Goal: Task Accomplishment & Management: Manage account settings

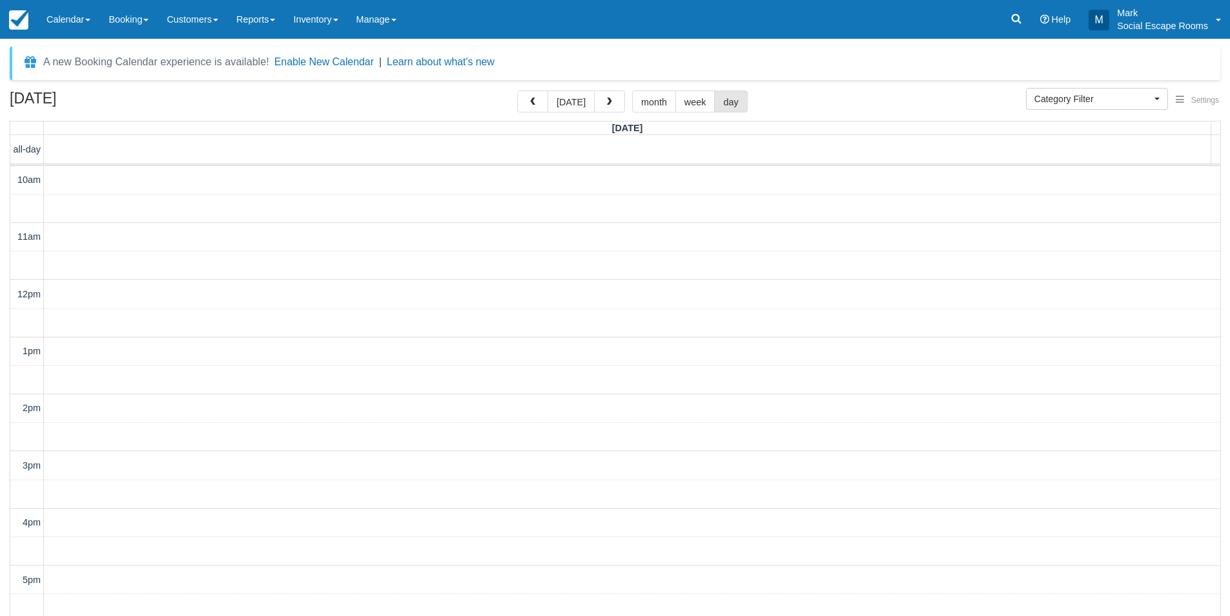
select select
click at [63, 30] on link "Calendar" at bounding box center [68, 19] width 62 height 39
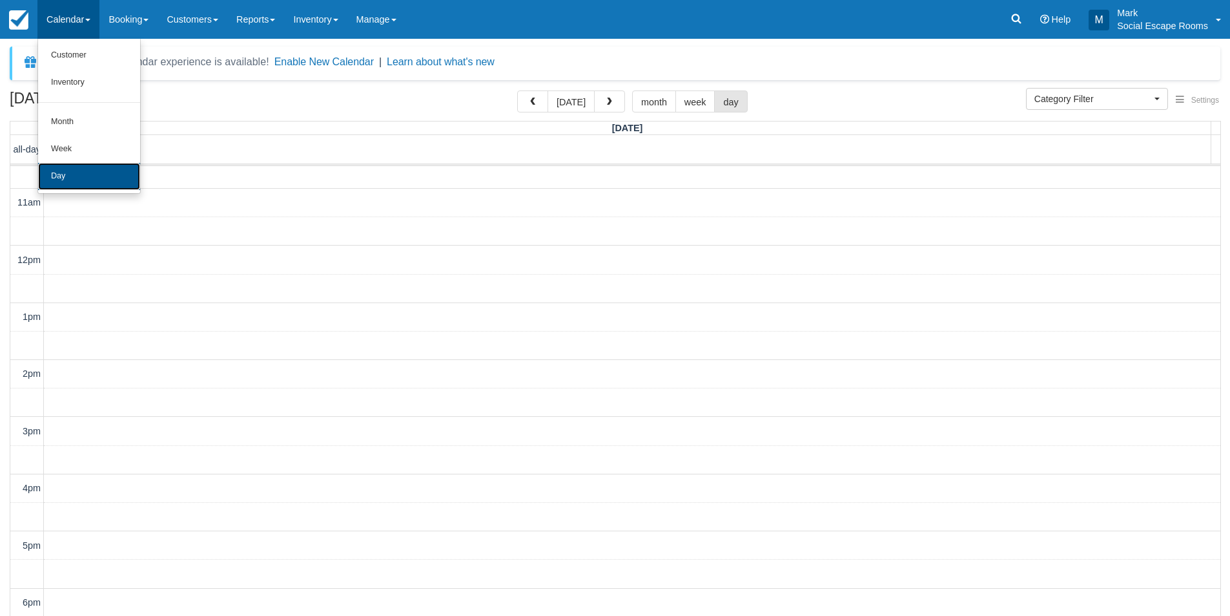
click at [68, 174] on link "Day" at bounding box center [89, 176] width 102 height 27
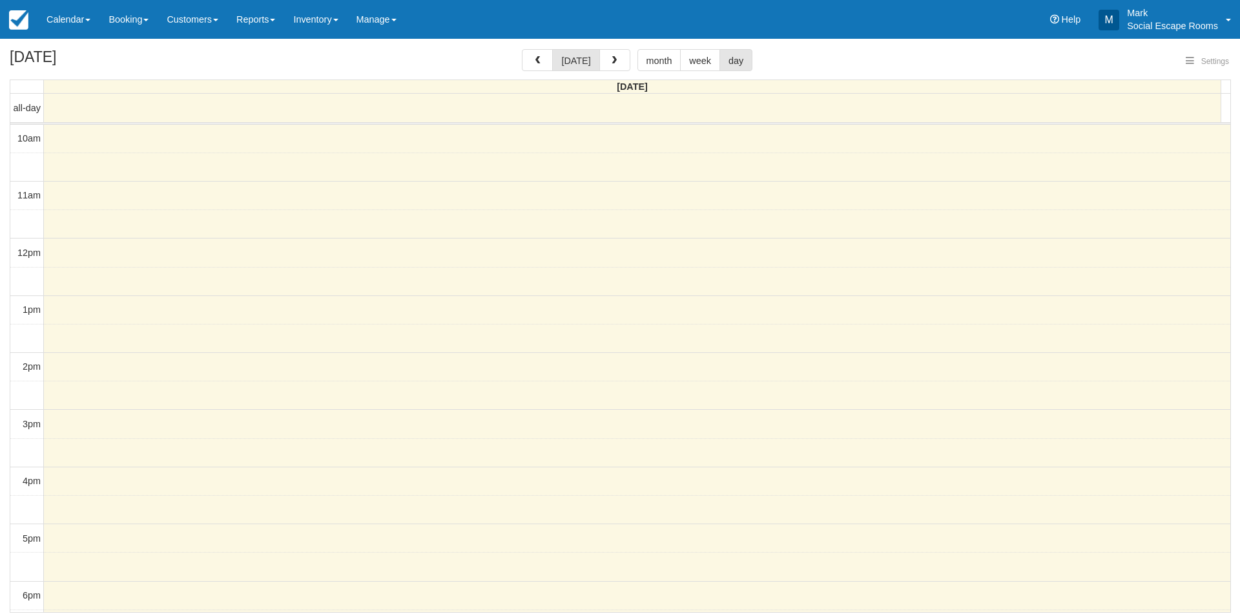
select select
